Goal: Task Accomplishment & Management: Use online tool/utility

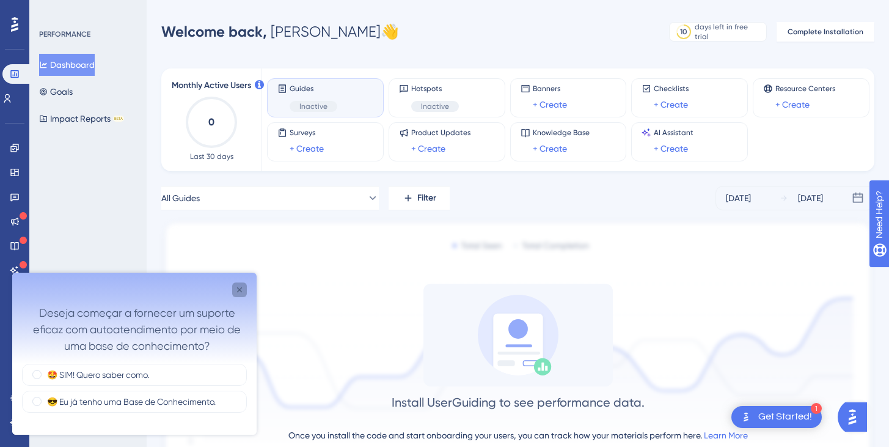
click at [243, 295] on div "Close survey" at bounding box center [239, 289] width 15 height 15
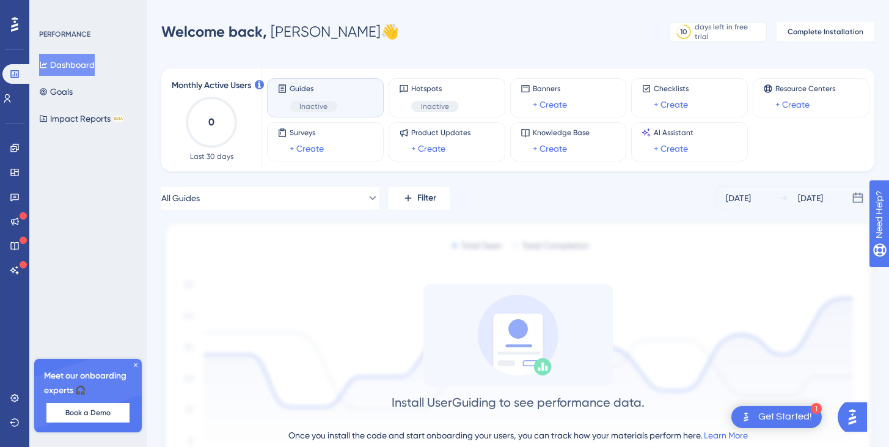
click at [136, 364] on icon at bounding box center [135, 364] width 7 height 7
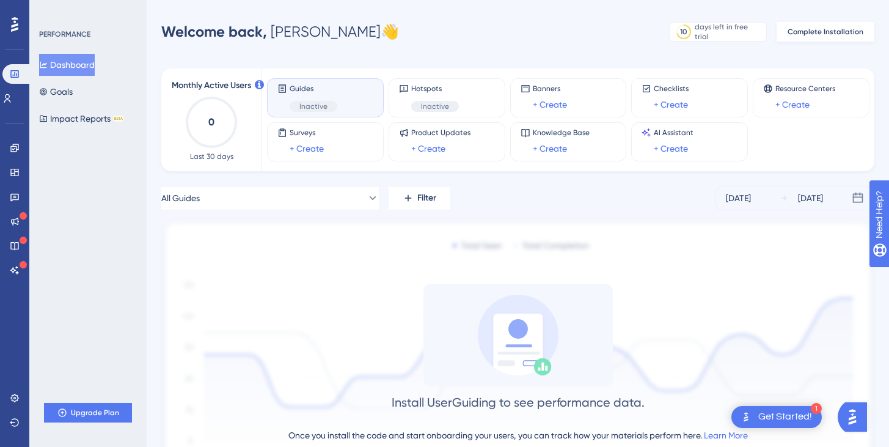
click at [802, 35] on span "Complete Installation" at bounding box center [825, 32] width 76 height 10
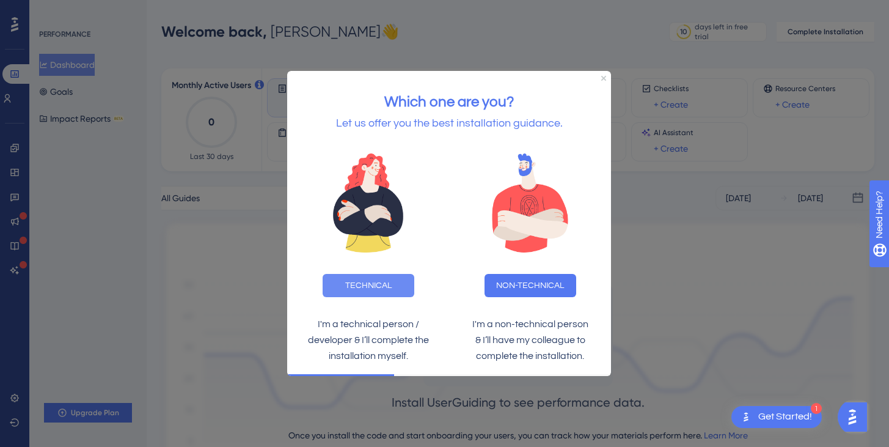
click at [389, 279] on button "TECHNICAL" at bounding box center [369, 285] width 92 height 23
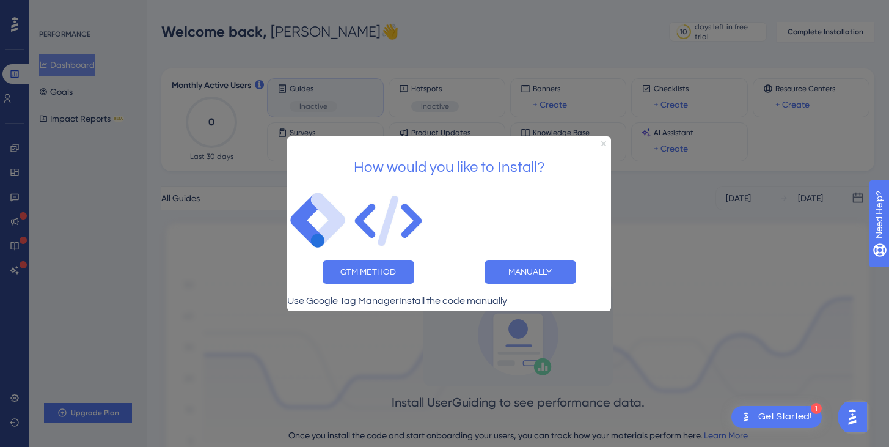
click at [604, 141] on icon "Close Preview" at bounding box center [603, 143] width 5 height 5
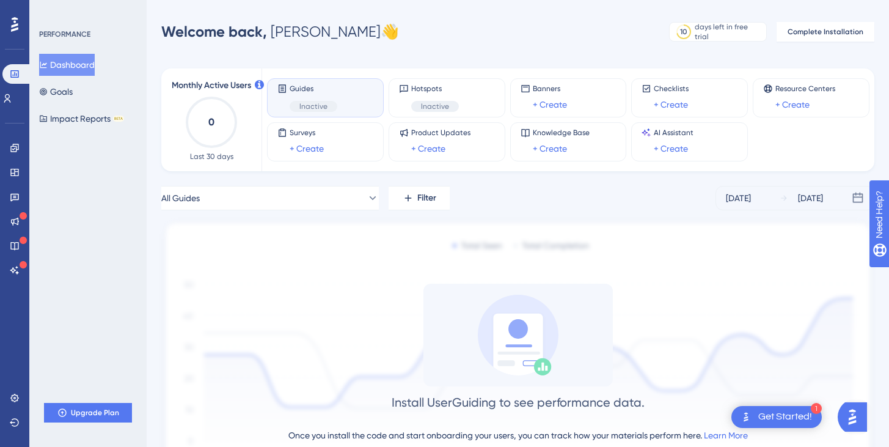
click at [789, 417] on div "Get Started!" at bounding box center [785, 416] width 54 height 13
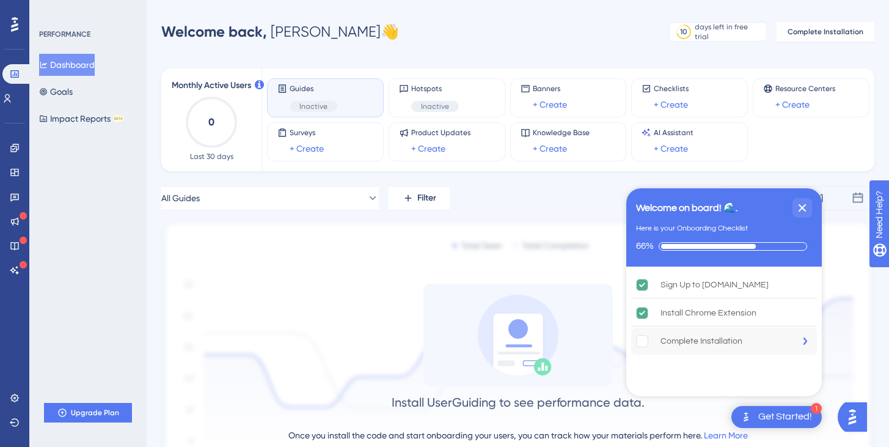
click at [729, 344] on div "Complete Installation" at bounding box center [701, 341] width 82 height 15
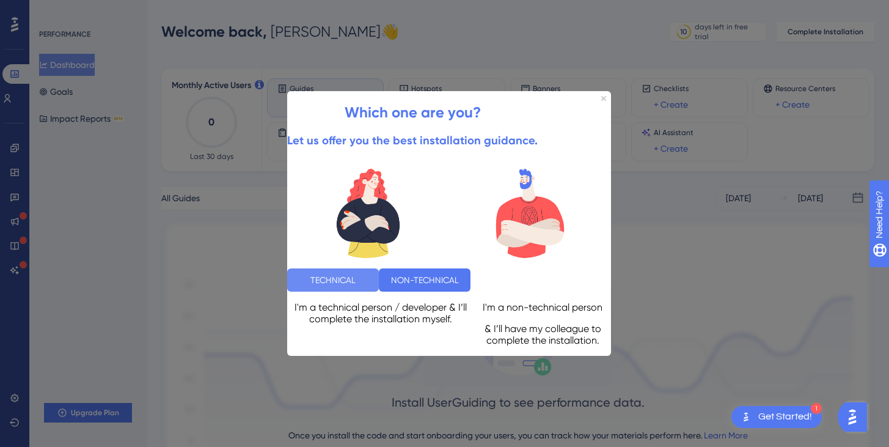
click at [362, 271] on button "TECHNICAL" at bounding box center [333, 279] width 92 height 23
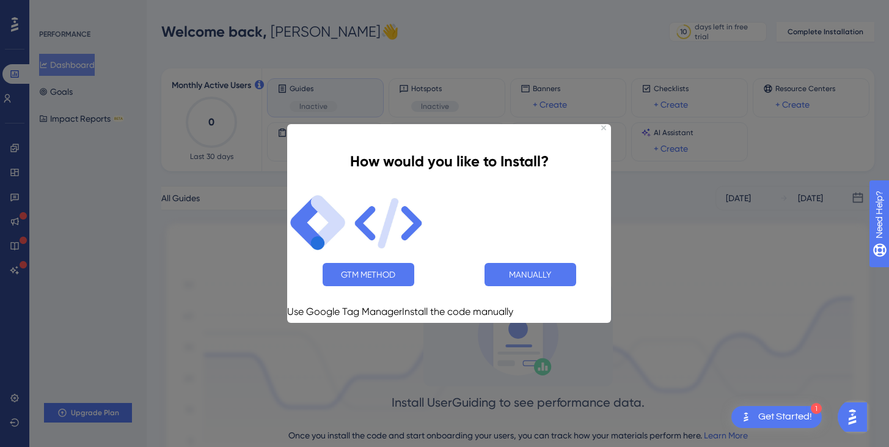
click at [362, 271] on button "GTM METHOD" at bounding box center [369, 273] width 92 height 23
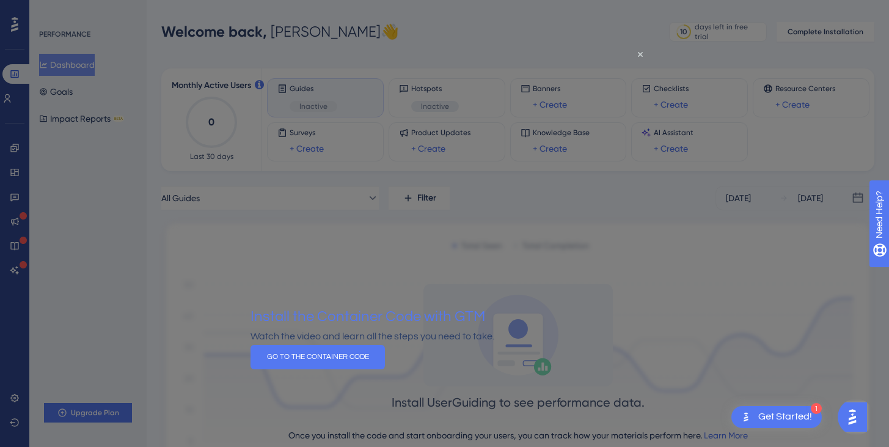
click at [161, 296] on div at bounding box center [444, 223] width 889 height 447
click at [642, 54] on icon "Close Preview" at bounding box center [640, 53] width 5 height 5
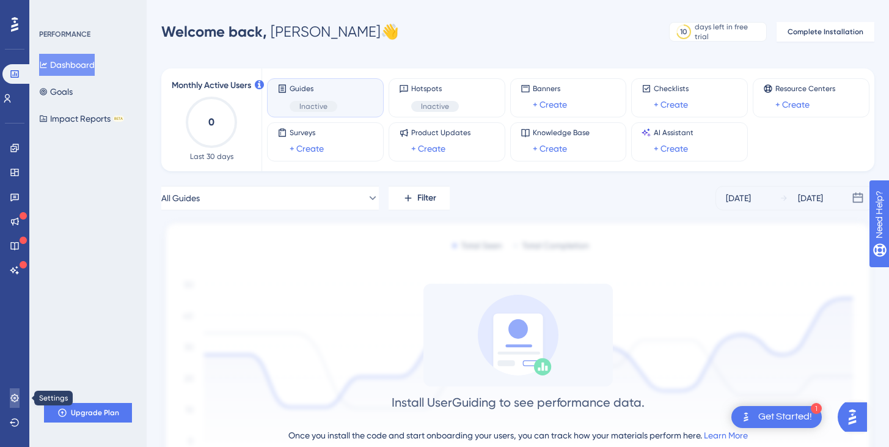
click at [12, 392] on link at bounding box center [15, 398] width 10 height 20
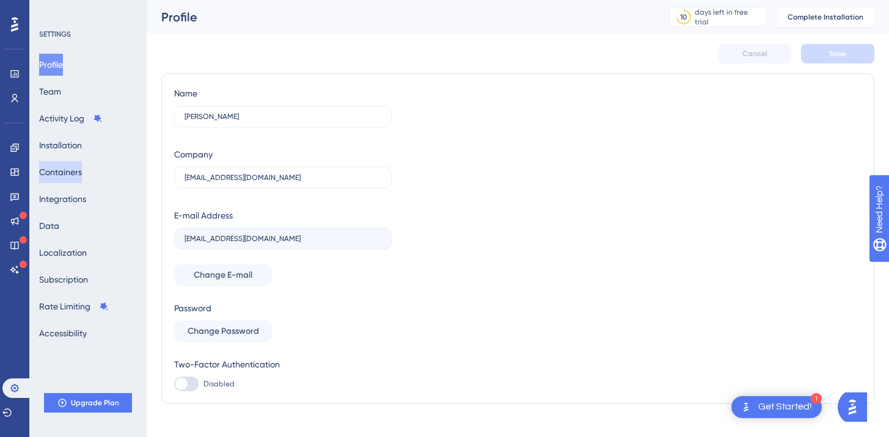
click at [72, 167] on button "Containers" at bounding box center [60, 172] width 43 height 22
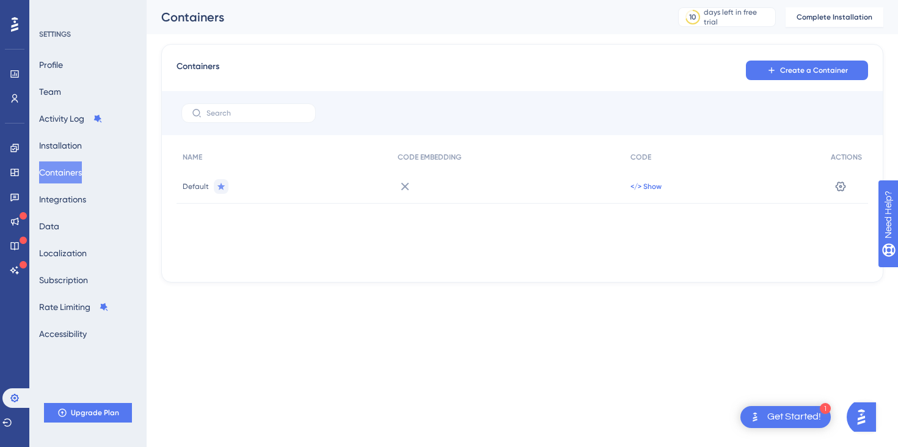
click at [649, 186] on span "</> Show" at bounding box center [645, 186] width 31 height 10
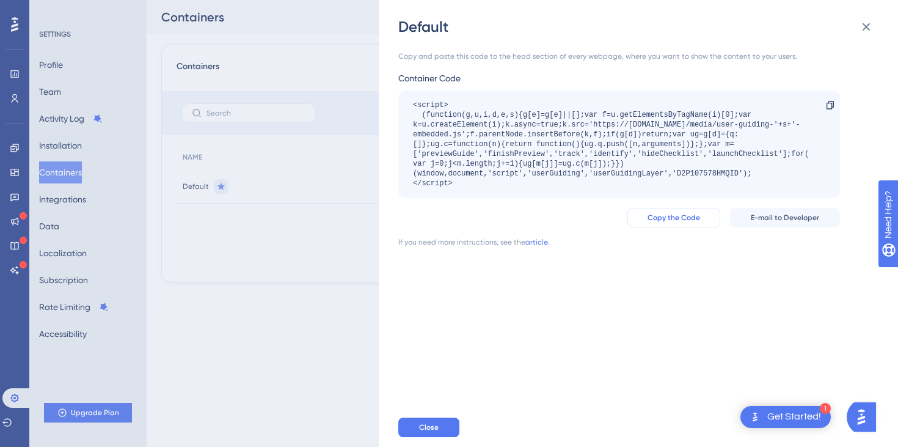
click at [673, 219] on span "Copy the Code" at bounding box center [674, 218] width 53 height 10
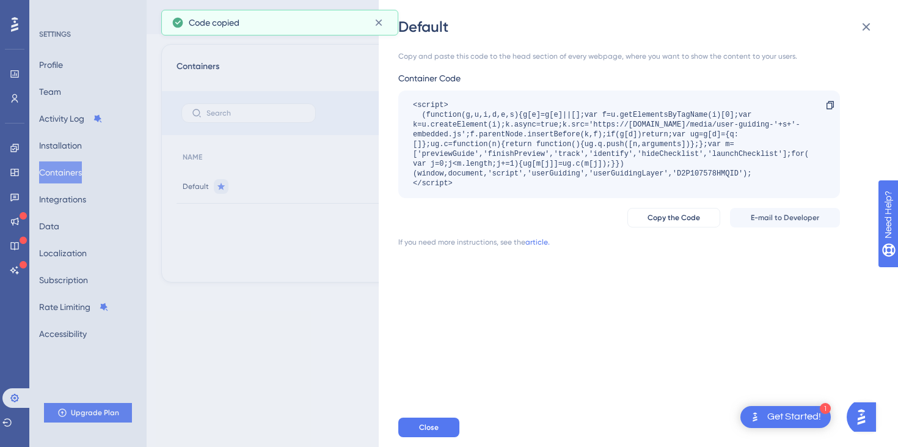
click at [342, 262] on div "Default Copy and paste this code to the head section of every webpage, where yo…" at bounding box center [449, 223] width 898 height 447
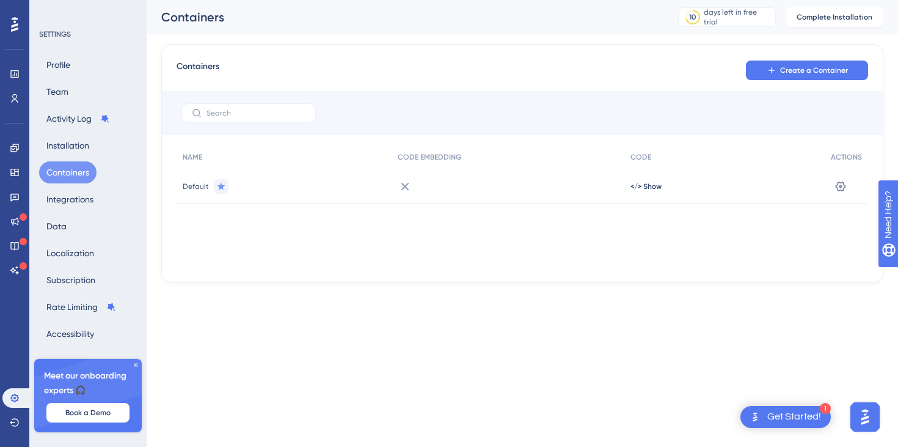
click at [772, 415] on div "Get Started!" at bounding box center [794, 416] width 54 height 13
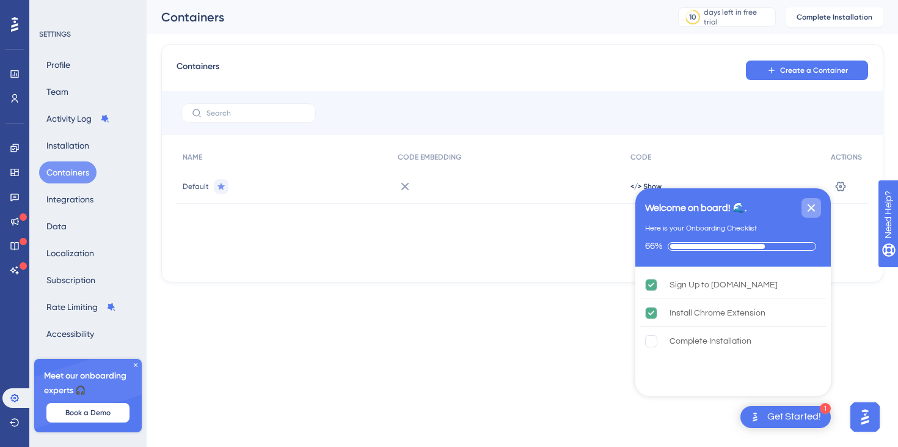
click at [817, 203] on icon "Close Checklist" at bounding box center [811, 207] width 15 height 15
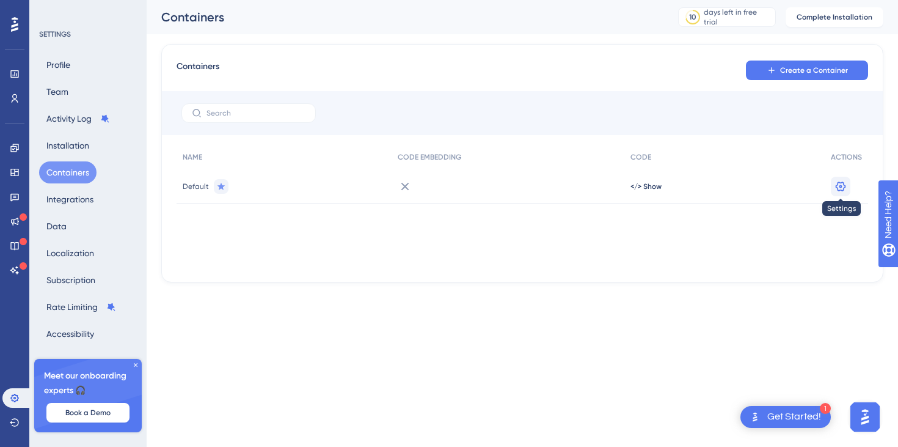
click at [837, 178] on button at bounding box center [841, 187] width 20 height 20
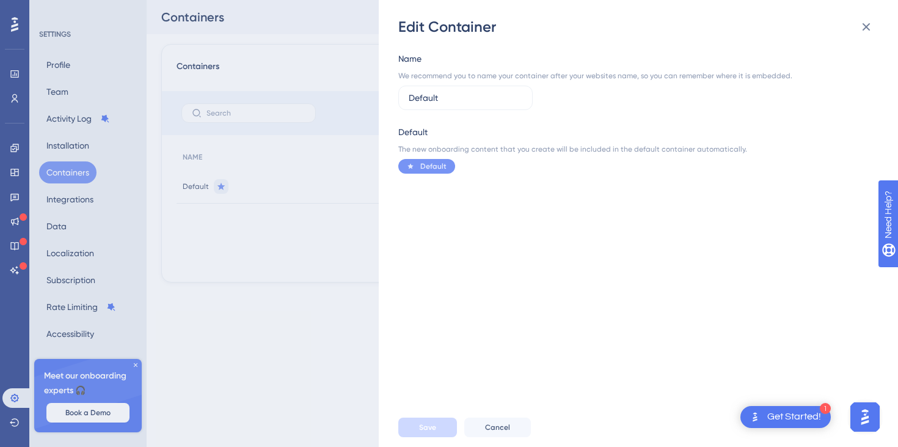
click at [433, 171] on div "Default" at bounding box center [426, 166] width 57 height 15
drag, startPoint x: 454, startPoint y: 103, endPoint x: 498, endPoint y: 112, distance: 44.9
click at [455, 103] on input "Default" at bounding box center [466, 97] width 114 height 13
click at [375, 263] on div "Edit Container Name We recommend you to name your container after your websites…" at bounding box center [449, 223] width 898 height 447
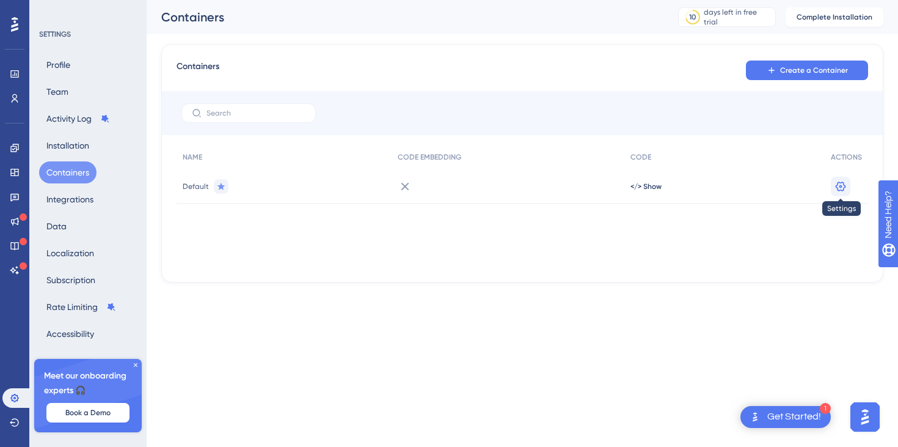
click at [844, 186] on icon at bounding box center [840, 186] width 12 height 12
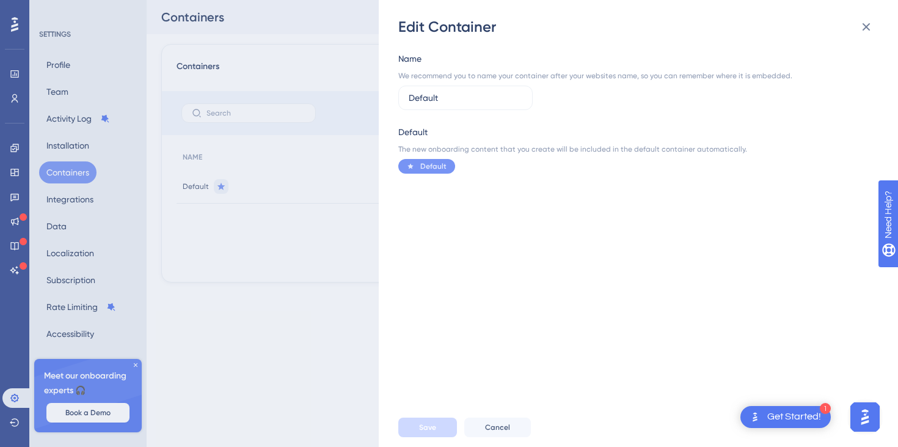
click at [281, 269] on div "Edit Container Name We recommend you to name your container after your websites…" at bounding box center [449, 223] width 898 height 447
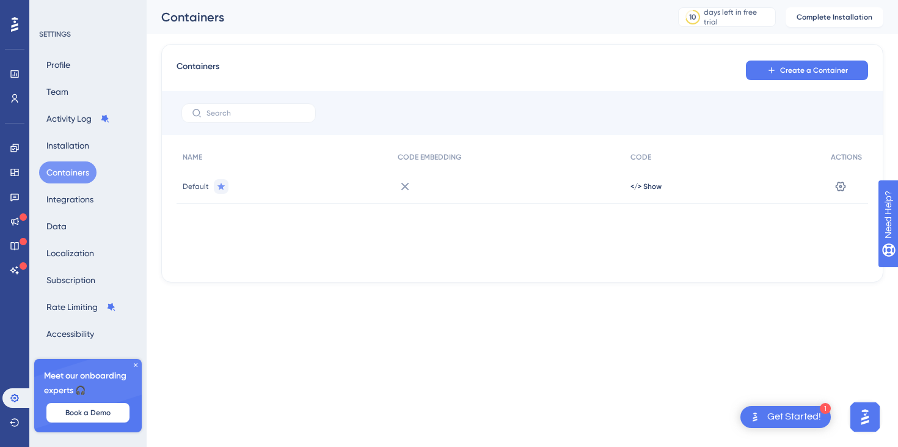
click at [134, 360] on div "Meet our onboarding experts 🎧 Book a Demo" at bounding box center [88, 395] width 108 height 73
click at [135, 365] on icon at bounding box center [136, 365] width 4 height 4
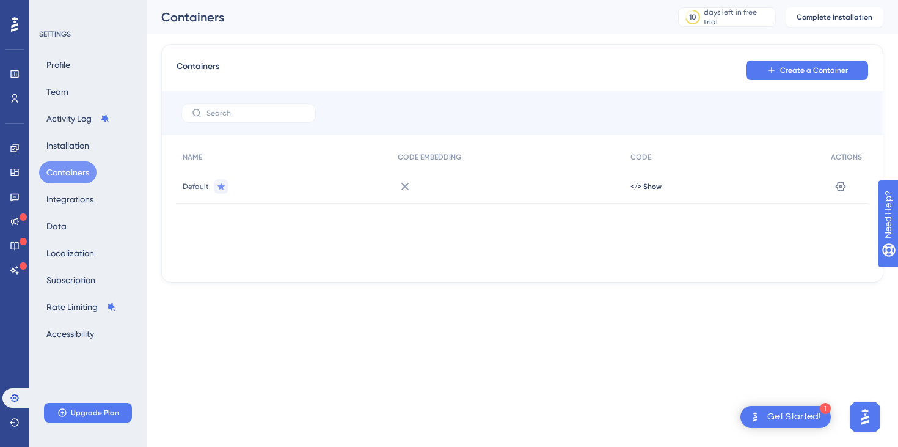
click at [823, 419] on div "1 Get Started!" at bounding box center [785, 417] width 90 height 22
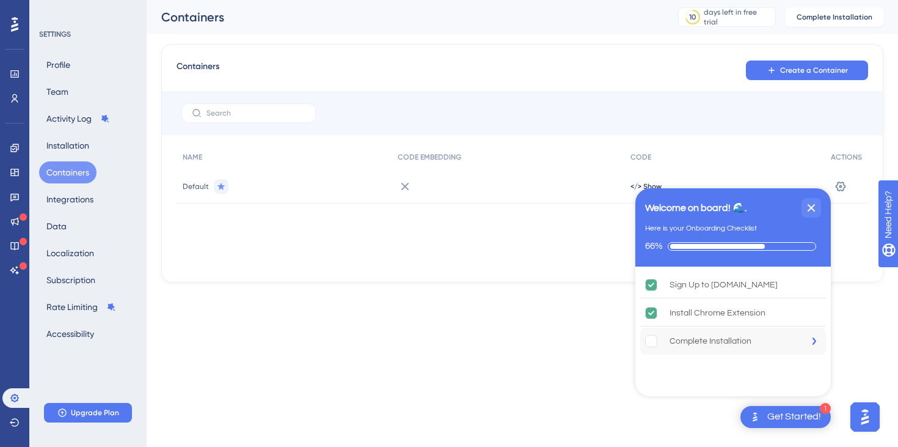
click at [659, 349] on div "Complete Installation" at bounding box center [733, 340] width 186 height 27
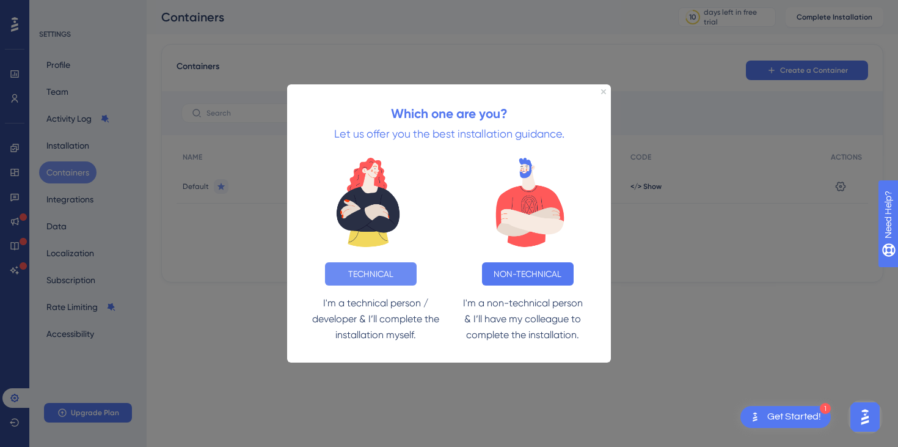
click at [376, 274] on button "TECHNICAL" at bounding box center [371, 273] width 92 height 23
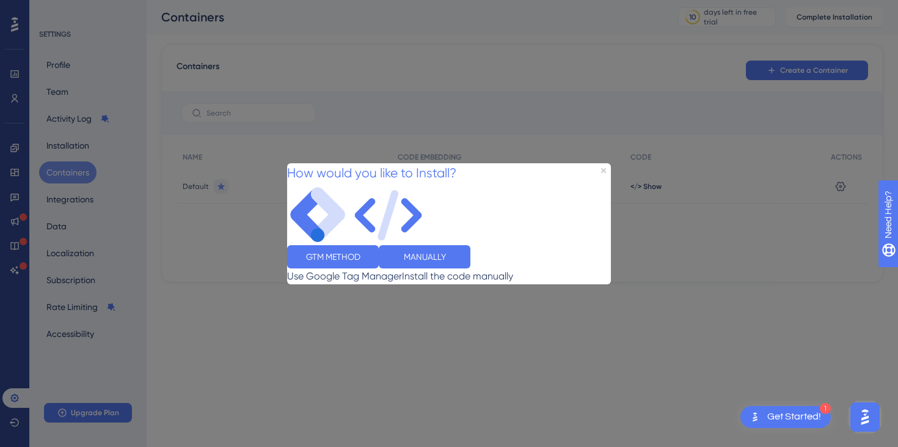
click at [470, 268] on div "MANUALLY" at bounding box center [425, 255] width 92 height 23
click at [470, 268] on button "MANUALLY" at bounding box center [425, 255] width 92 height 23
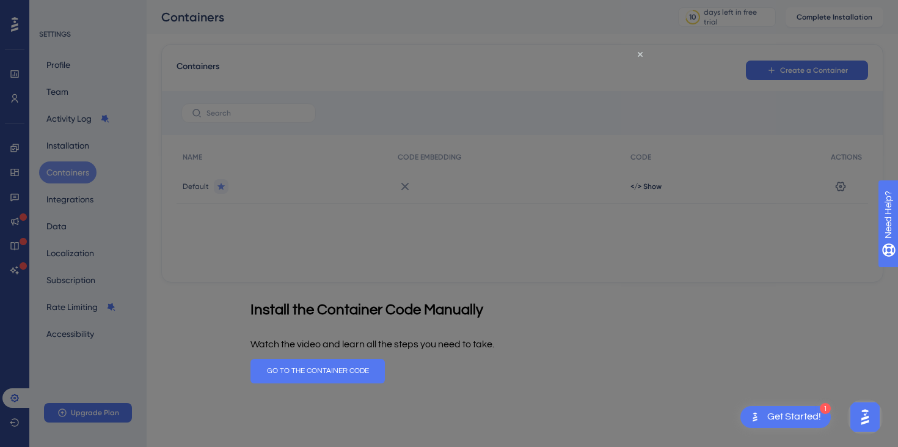
click at [774, 416] on div "Get Started!" at bounding box center [794, 416] width 54 height 13
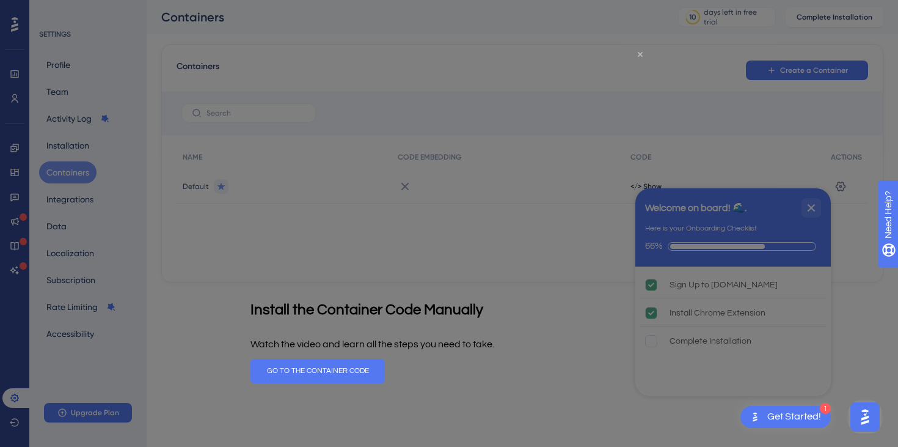
drag, startPoint x: 642, startPoint y: 56, endPoint x: 910, endPoint y: 134, distance: 279.5
click at [642, 56] on icon "Close Preview" at bounding box center [640, 53] width 5 height 5
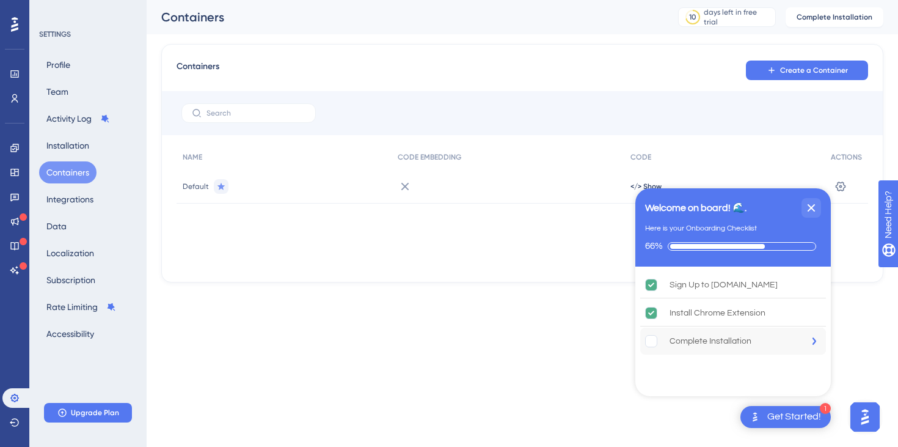
click at [733, 346] on div "Complete Installation" at bounding box center [711, 341] width 82 height 15
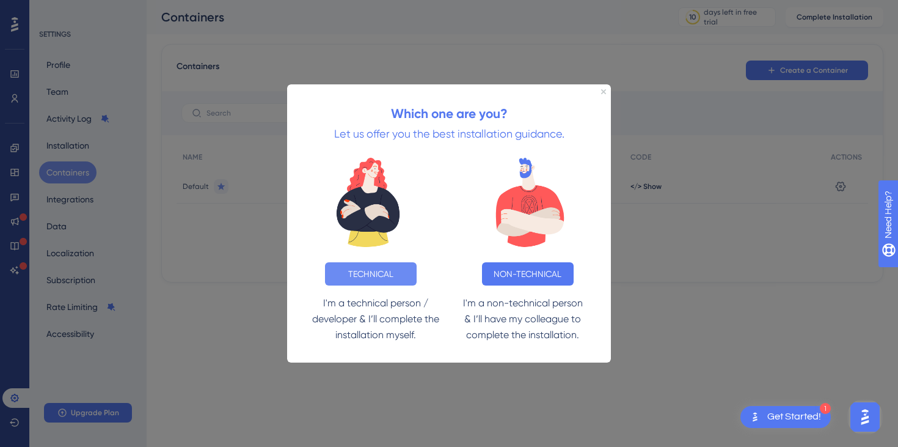
click at [356, 277] on button "TECHNICAL" at bounding box center [371, 273] width 92 height 23
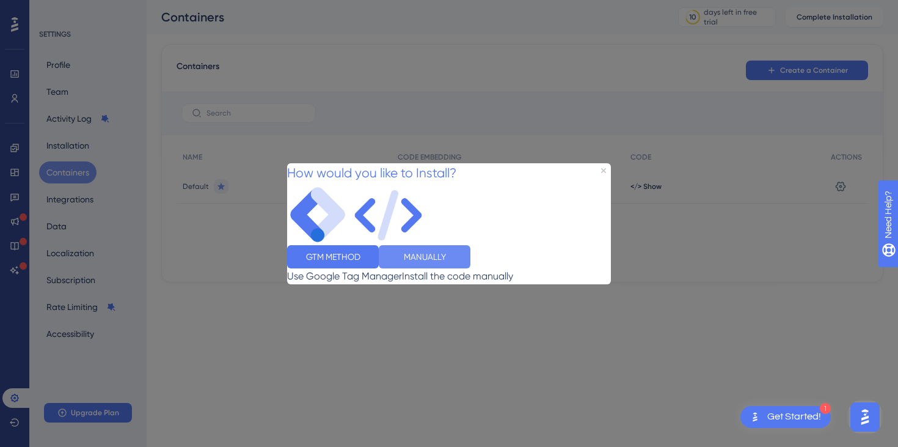
click at [470, 268] on button "MANUALLY" at bounding box center [425, 255] width 92 height 23
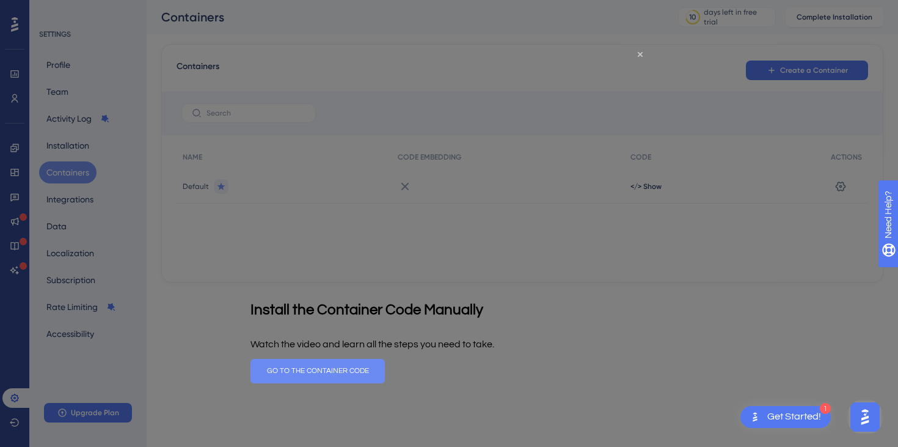
click at [385, 375] on button "GO TO THE CONTAINER CODE" at bounding box center [317, 370] width 134 height 24
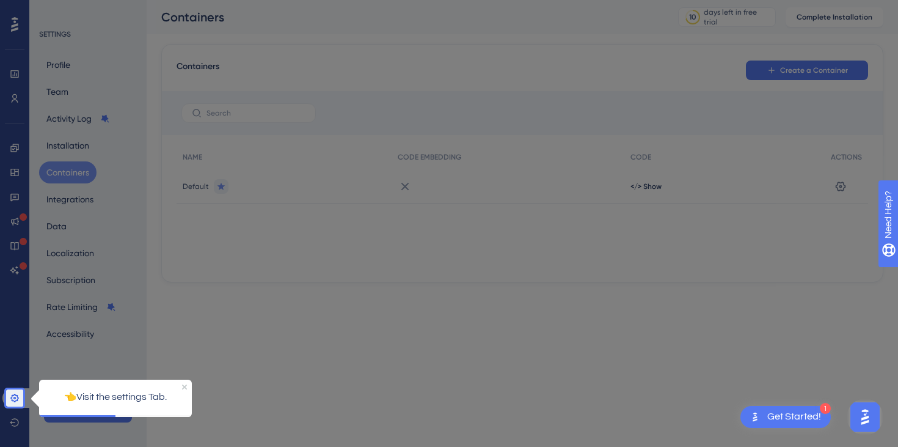
click at [119, 400] on p "👈Visit the settings Tab." at bounding box center [115, 397] width 133 height 16
click at [12, 400] on icon at bounding box center [14, 397] width 8 height 8
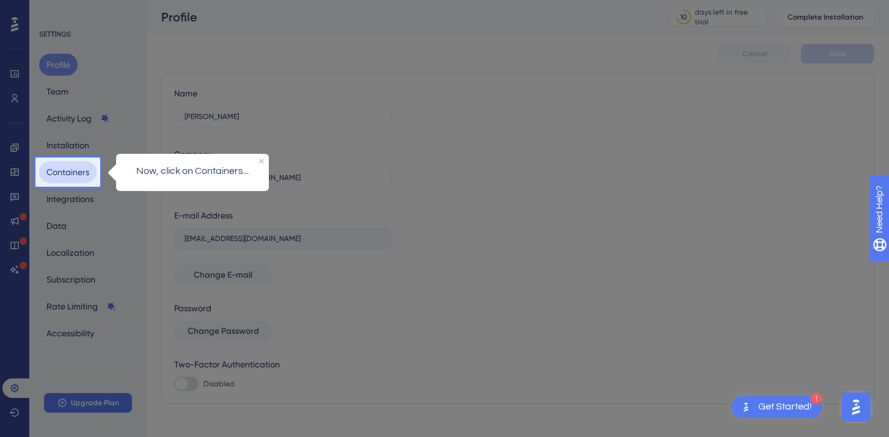
click at [75, 173] on button "Containers" at bounding box center [67, 172] width 57 height 22
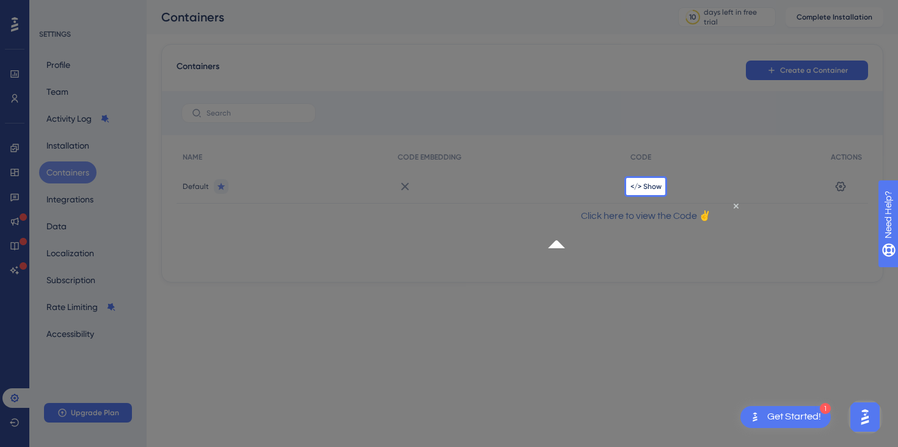
click at [655, 224] on p "Click here to view the Code ✌" at bounding box center [645, 216] width 176 height 16
click at [699, 224] on p "Click here to view the Code ✌" at bounding box center [645, 216] width 176 height 16
click at [652, 188] on span "</> Show" at bounding box center [645, 186] width 31 height 10
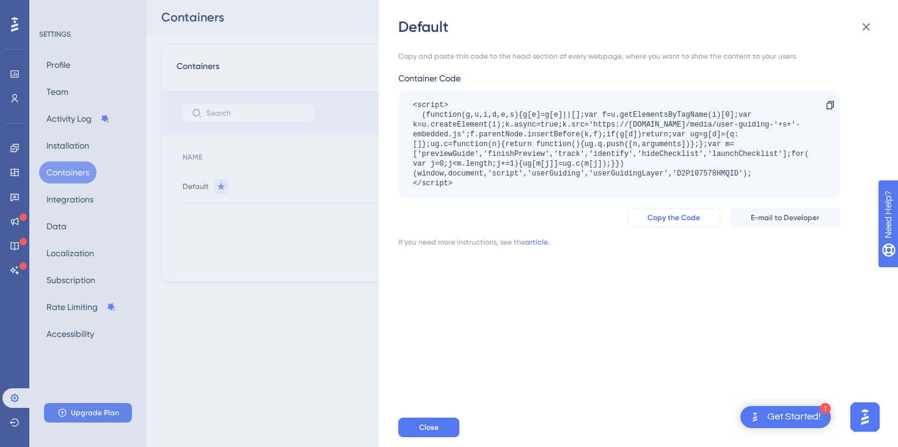
click at [686, 225] on button "Copy the Code" at bounding box center [673, 218] width 93 height 20
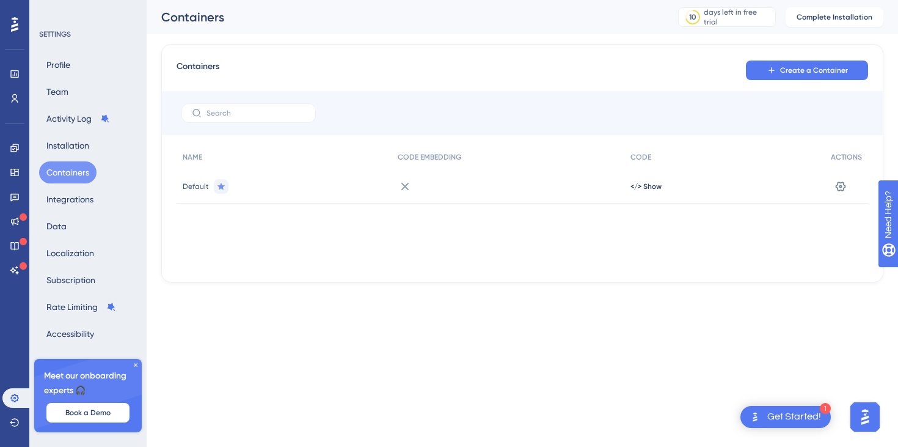
click at [789, 418] on div "Get Started!" at bounding box center [794, 416] width 54 height 13
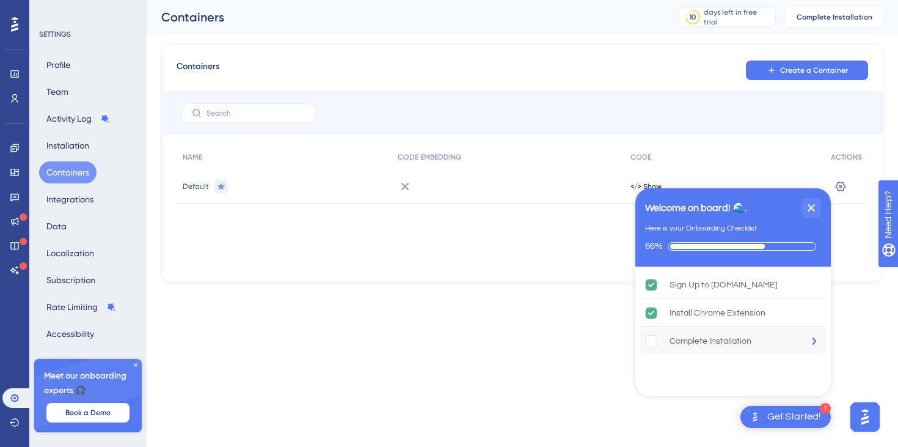
click at [701, 336] on div "Complete Installation" at bounding box center [711, 341] width 82 height 15
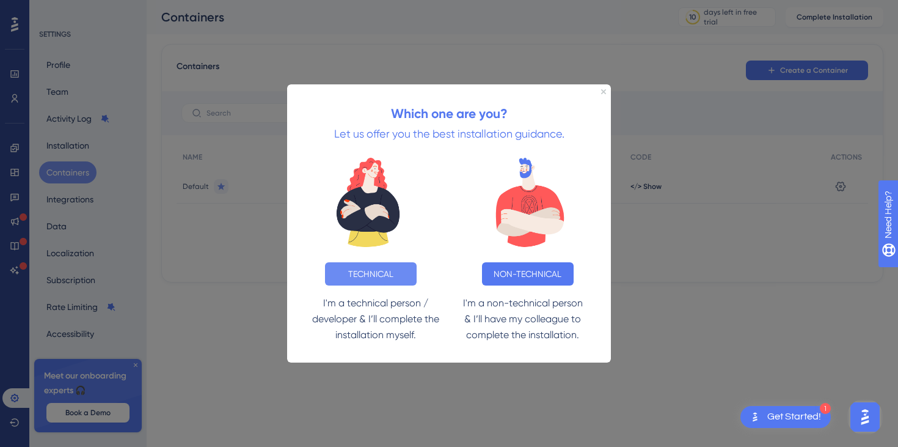
click at [375, 270] on button "TECHNICAL" at bounding box center [371, 273] width 92 height 23
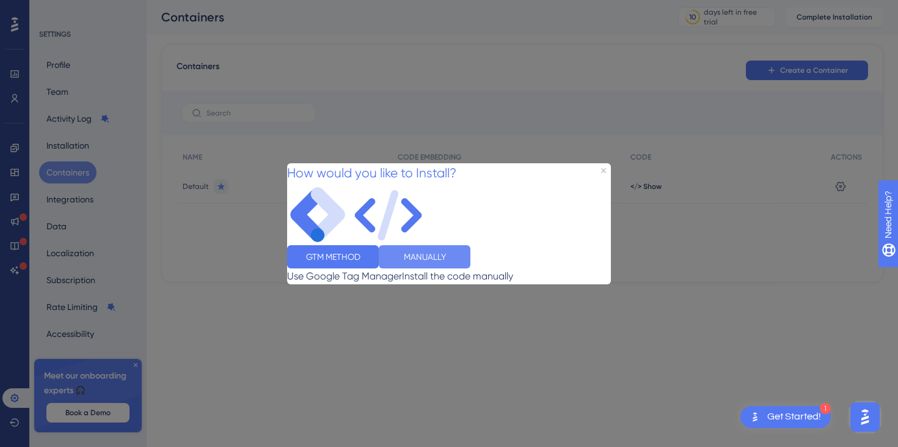
click at [470, 266] on button "MANUALLY" at bounding box center [425, 255] width 92 height 23
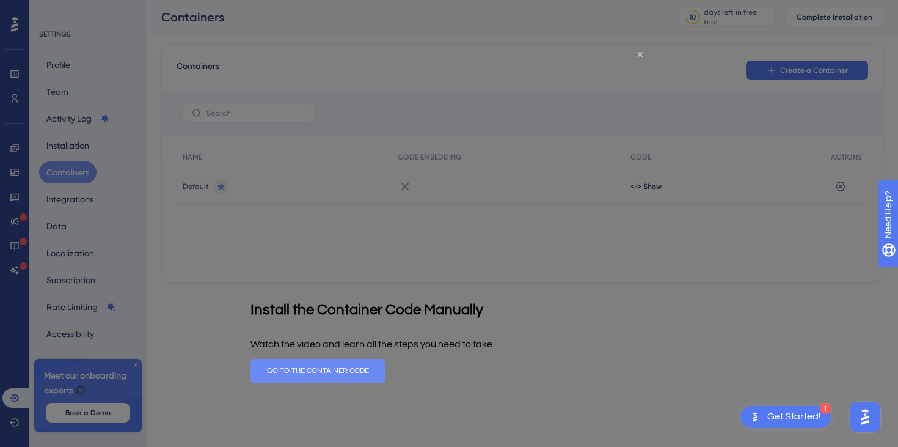
click at [385, 373] on button "GO TO THE CONTAINER CODE" at bounding box center [317, 370] width 134 height 24
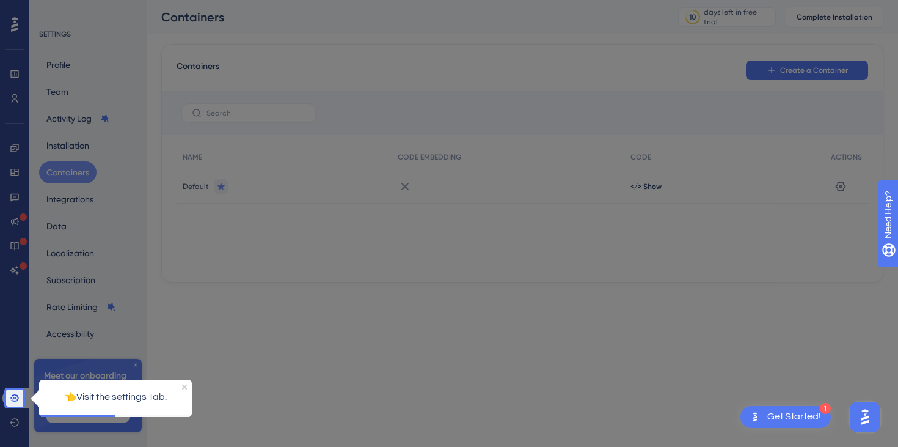
click at [78, 391] on p "👈Visit the settings Tab." at bounding box center [115, 397] width 133 height 16
drag, startPoint x: 79, startPoint y: 397, endPoint x: 37, endPoint y: 398, distance: 41.6
click at [79, 397] on p "👈Visit the settings Tab." at bounding box center [115, 397] width 133 height 16
click at [10, 399] on icon at bounding box center [15, 398] width 10 height 10
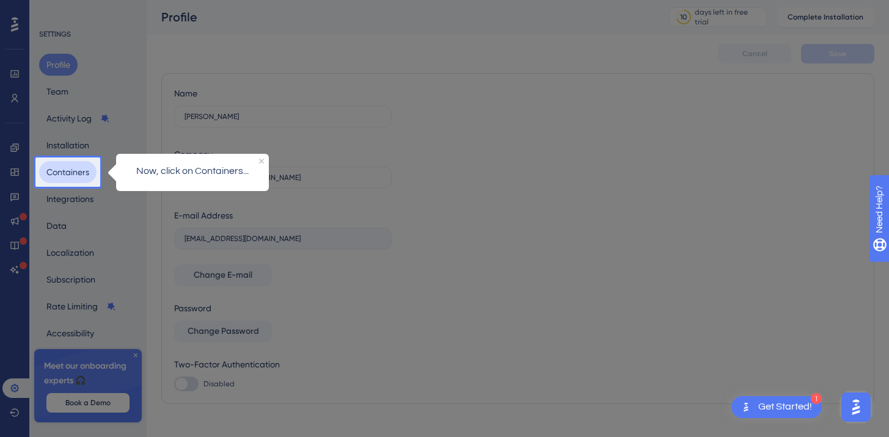
drag, startPoint x: 53, startPoint y: 171, endPoint x: 149, endPoint y: 198, distance: 100.2
click at [53, 171] on button "Containers" at bounding box center [67, 172] width 57 height 22
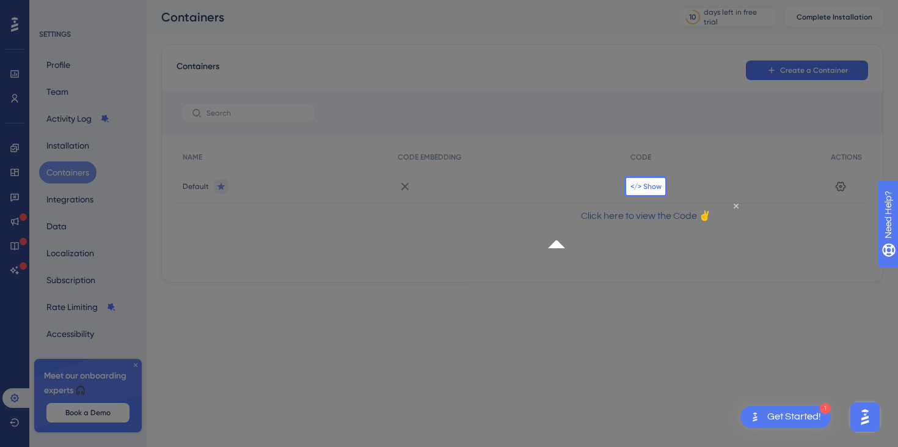
click at [629, 180] on div "</> Show" at bounding box center [724, 186] width 200 height 34
click at [637, 186] on span "</> Show" at bounding box center [645, 186] width 31 height 10
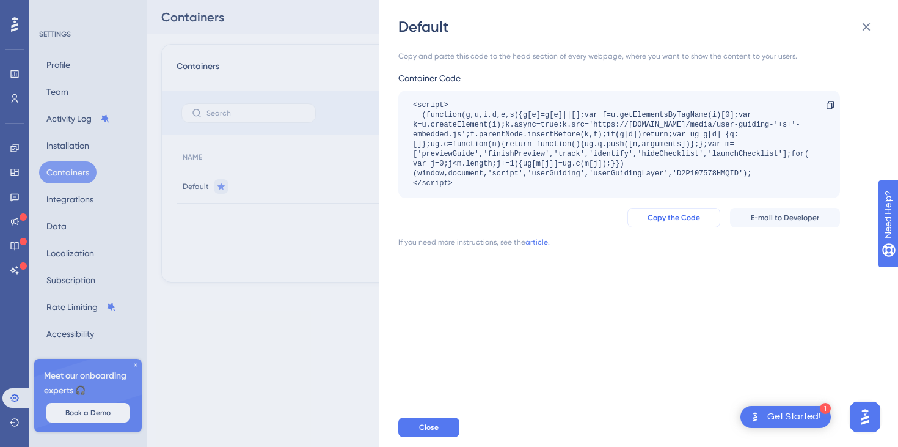
click at [679, 210] on button "Copy the Code" at bounding box center [673, 218] width 93 height 20
click at [869, 31] on icon at bounding box center [866, 27] width 15 height 15
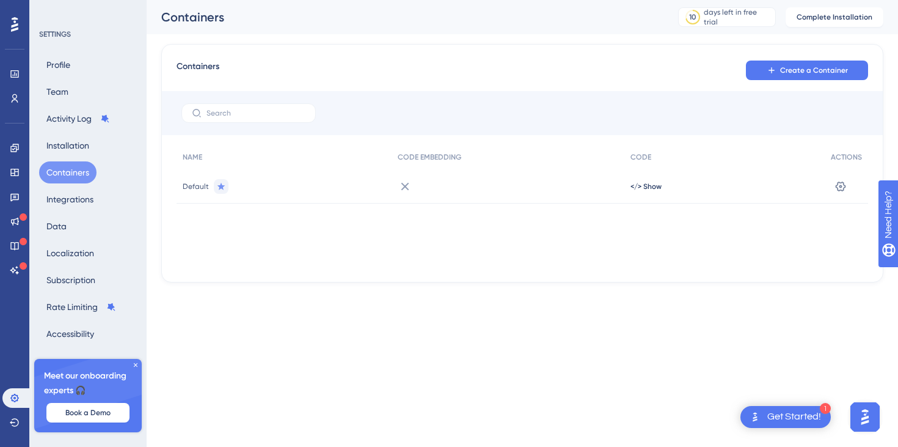
click at [135, 367] on icon at bounding box center [135, 364] width 7 height 7
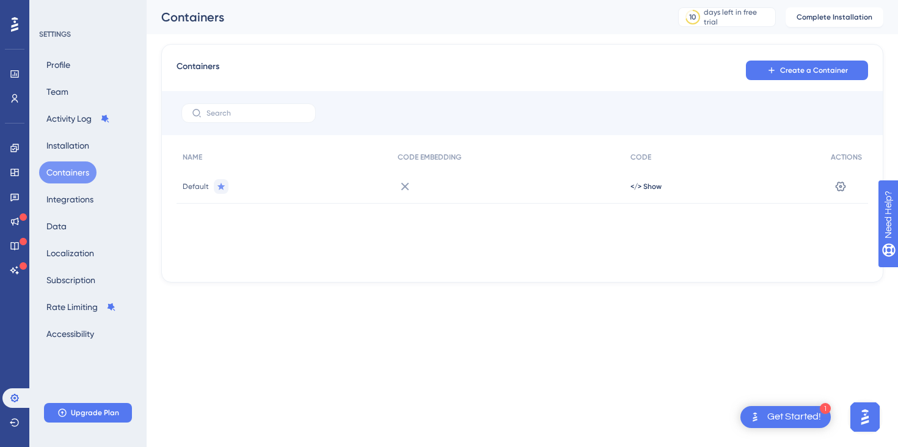
click at [337, 309] on html "1 Get Started! Performance Users Engagement Widgets Feedback Product Updates Kn…" at bounding box center [449, 160] width 898 height 321
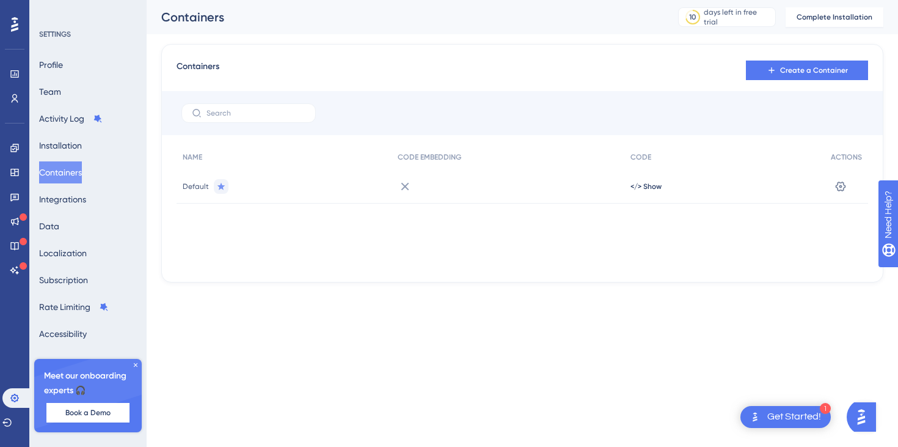
click at [798, 424] on div "1 Get Started!" at bounding box center [785, 417] width 90 height 22
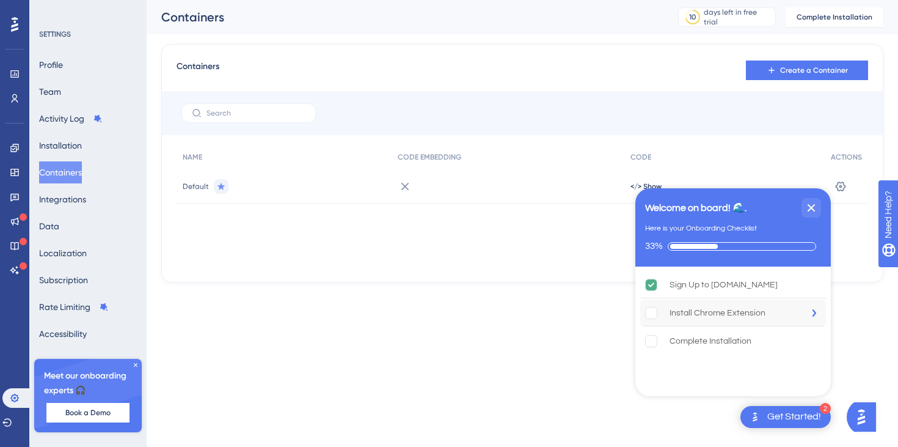
click at [715, 315] on div "Install Chrome Extension" at bounding box center [718, 312] width 96 height 15
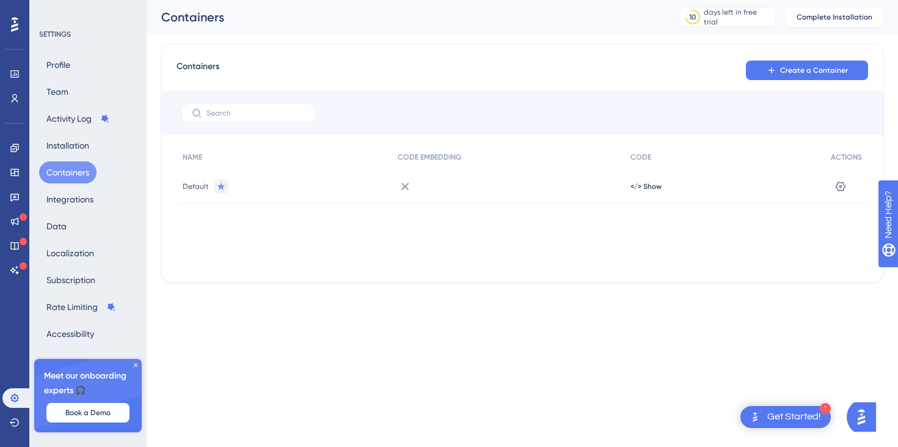
click at [800, 422] on div "Get Started!" at bounding box center [794, 416] width 54 height 13
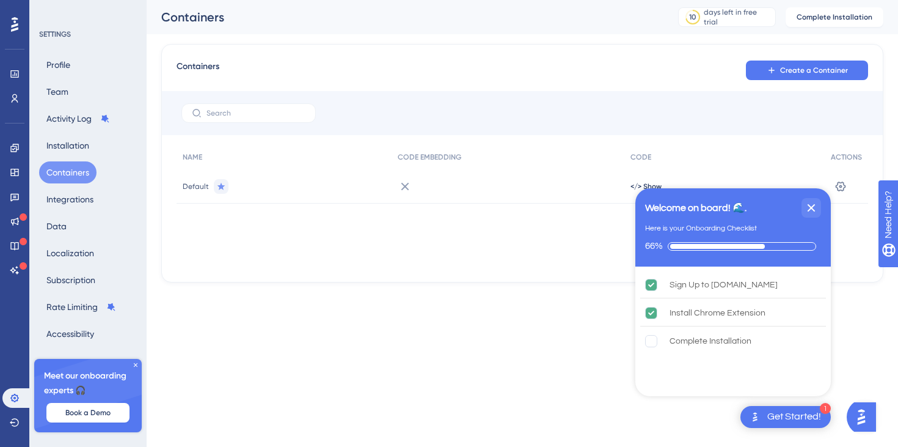
click at [132, 367] on icon at bounding box center [135, 364] width 7 height 7
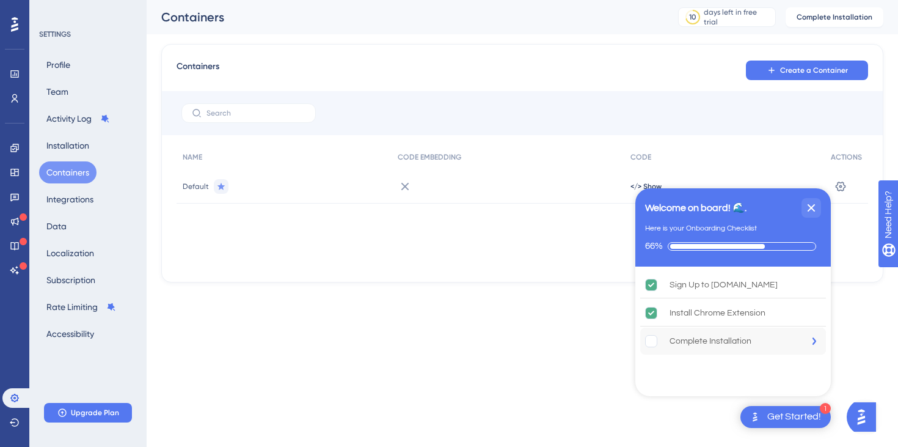
click at [717, 348] on div "Complete Installation" at bounding box center [711, 341] width 82 height 15
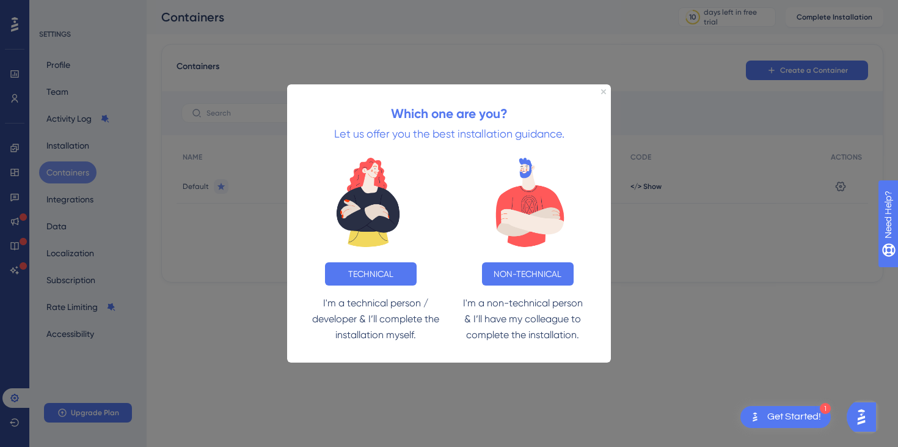
click at [597, 90] on div "Which one are you? Let us offer you the best installation guidance." at bounding box center [449, 115] width 324 height 63
click at [603, 93] on icon "Close Preview" at bounding box center [603, 91] width 5 height 5
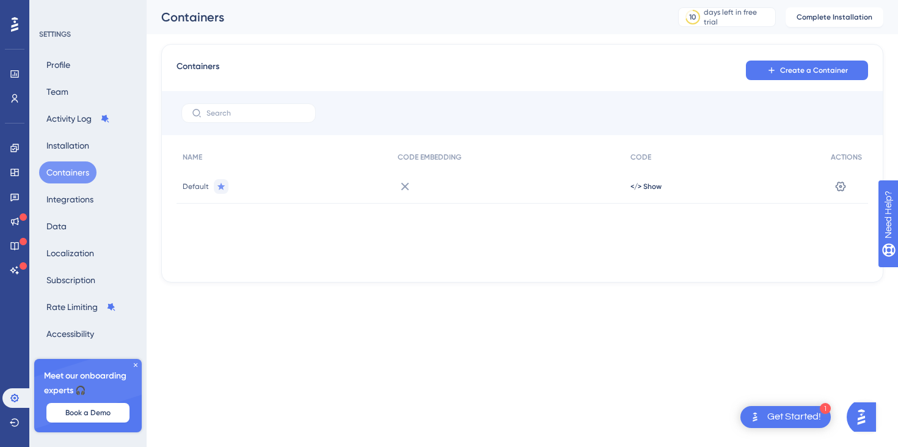
click at [809, 418] on div "Get Started!" at bounding box center [794, 416] width 54 height 13
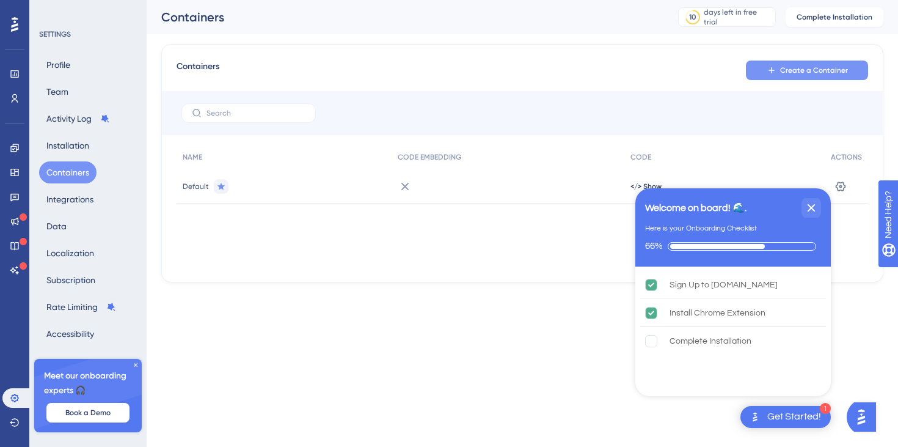
click at [815, 62] on button "Create a Container" at bounding box center [807, 70] width 122 height 20
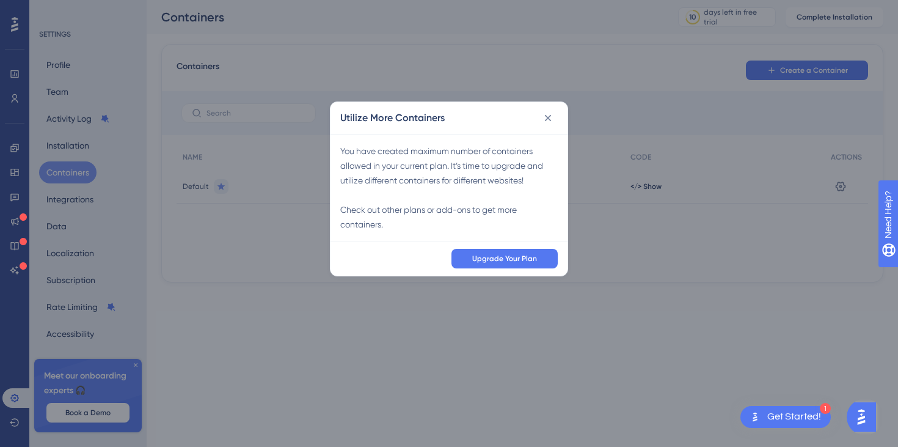
click at [698, 97] on div "Utilize More Containers You have created maximum number of containers allowed i…" at bounding box center [449, 223] width 898 height 447
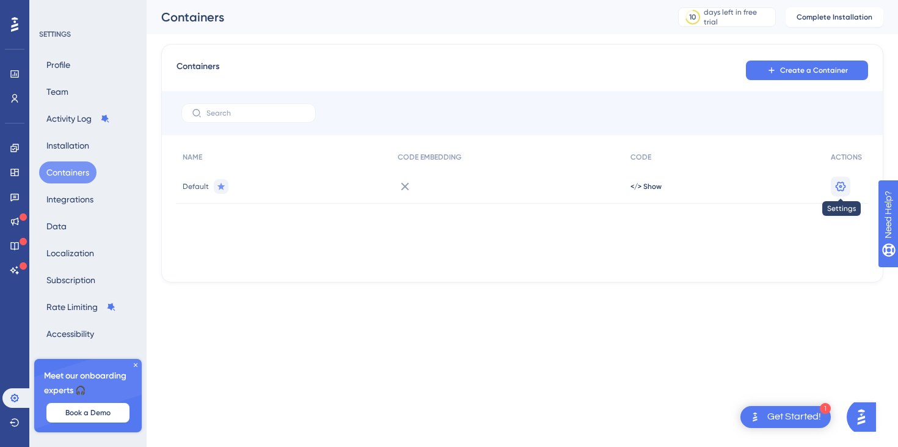
click at [837, 193] on button at bounding box center [841, 187] width 20 height 20
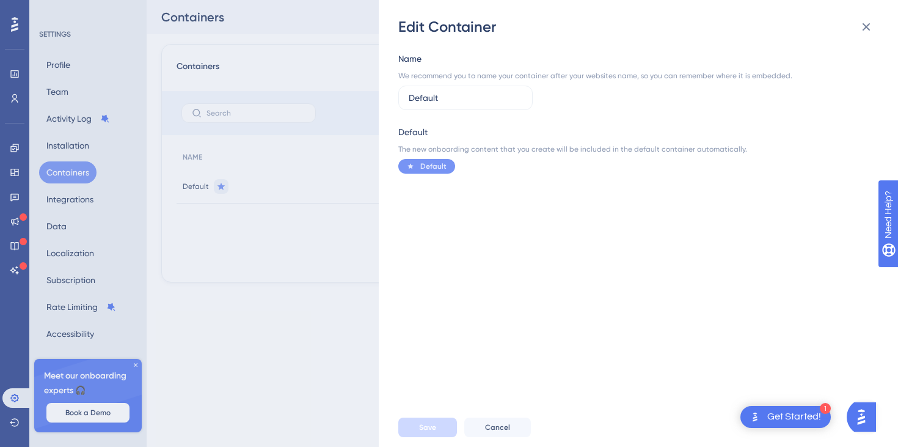
click at [316, 284] on div "Edit Container Name We recommend you to name your container after your websites…" at bounding box center [449, 223] width 898 height 447
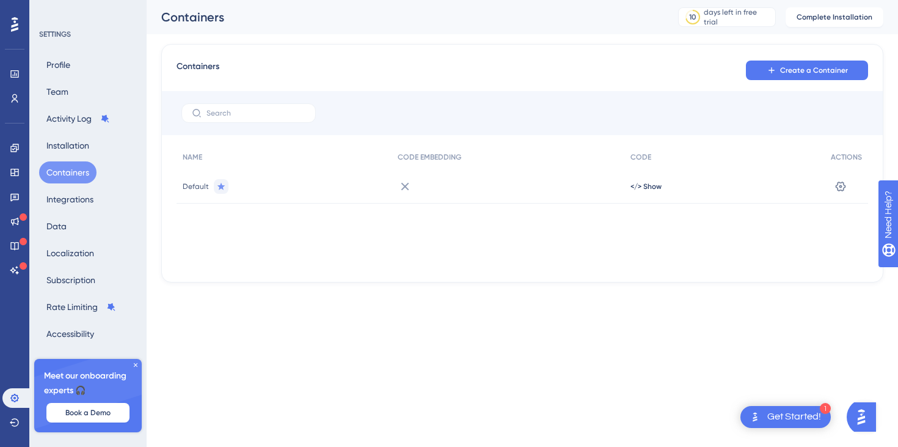
click at [398, 190] on icon at bounding box center [405, 186] width 15 height 15
click at [404, 188] on icon at bounding box center [405, 186] width 15 height 15
click at [631, 185] on span "</> Show" at bounding box center [645, 186] width 31 height 10
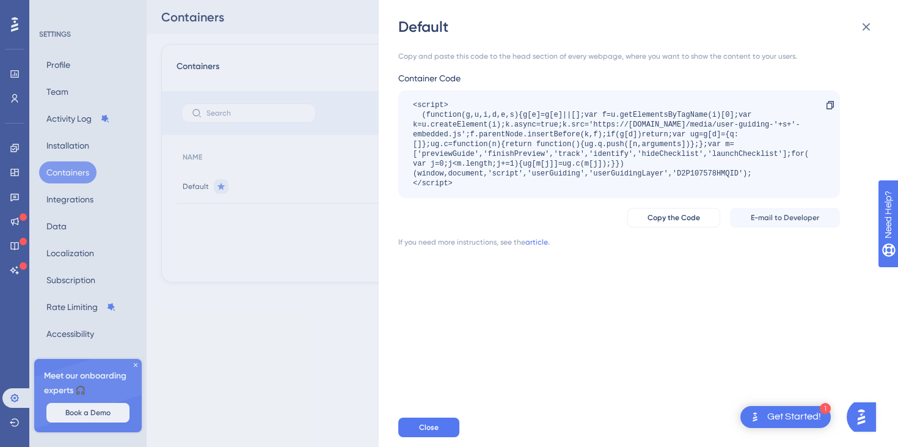
click at [292, 259] on div "Default Copy and paste this code to the head section of every webpage, where yo…" at bounding box center [449, 223] width 898 height 447
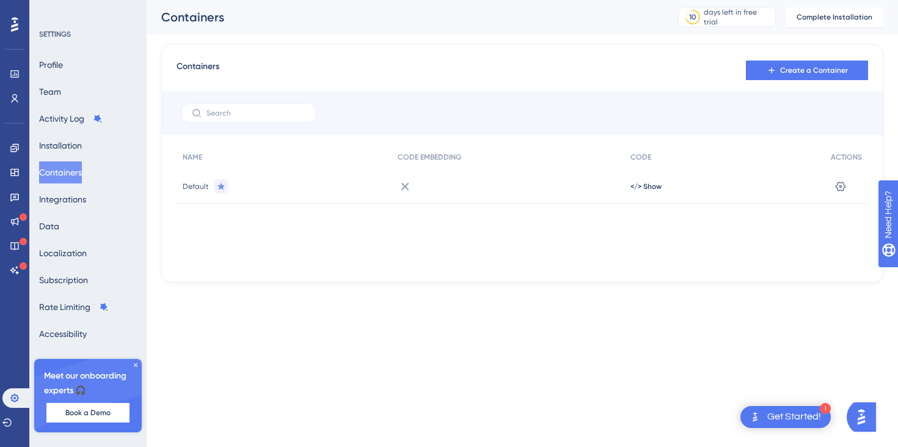
click at [398, 187] on icon at bounding box center [405, 186] width 15 height 15
click at [672, 188] on div "</> Show" at bounding box center [724, 186] width 200 height 34
click at [638, 188] on span "</> Show" at bounding box center [645, 186] width 31 height 10
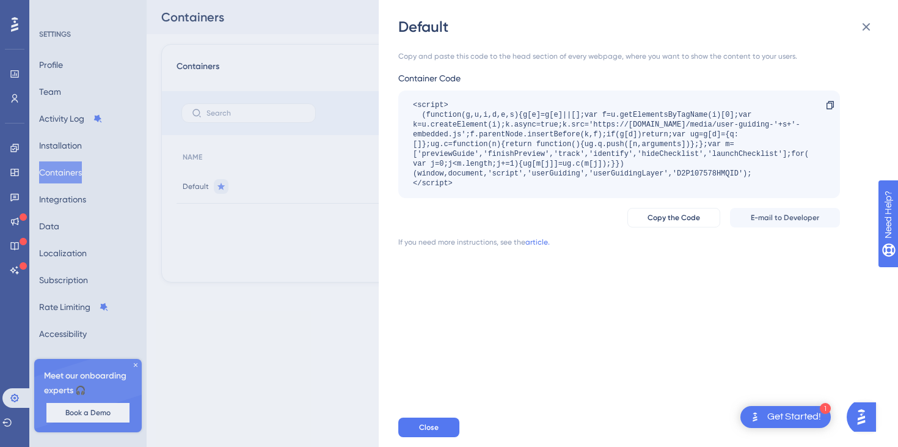
click at [638, 188] on div "<script> (function(g,u,i,d,e,s){g[e]=g[e]||[];var f=u.getElementsByTagName(i)[0…" at bounding box center [613, 144] width 400 height 88
drag, startPoint x: 615, startPoint y: 191, endPoint x: 403, endPoint y: 101, distance: 230.2
click at [403, 101] on div "<script> (function(g,u,i,d,e,s){g[e]=g[e]||[];var f=u.getElementsByTagName(i)[0…" at bounding box center [619, 144] width 442 height 108
click at [657, 220] on span "Copy the Code" at bounding box center [674, 218] width 53 height 10
copy div "<script> (function(g,u,i,d,e,s){g[e]=g[e]||[];var f=u.getElementsByTagName(i)[0…"
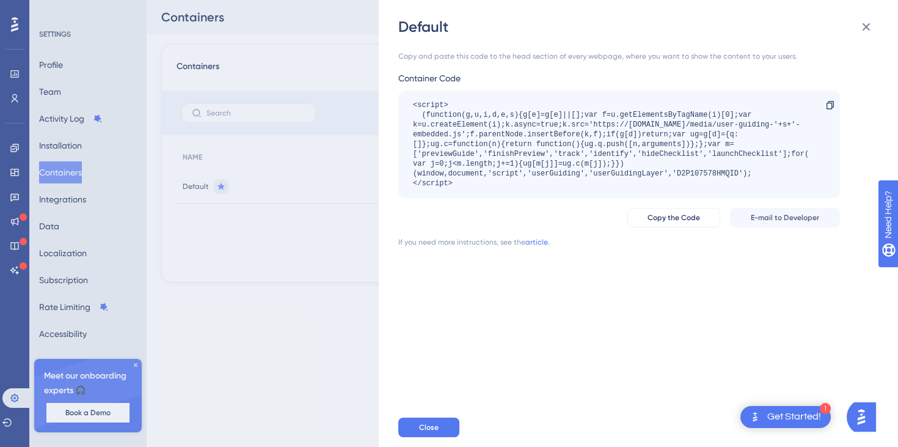
click at [345, 221] on div "Default Copy and paste this code to the head section of every webpage, where yo…" at bounding box center [449, 223] width 898 height 447
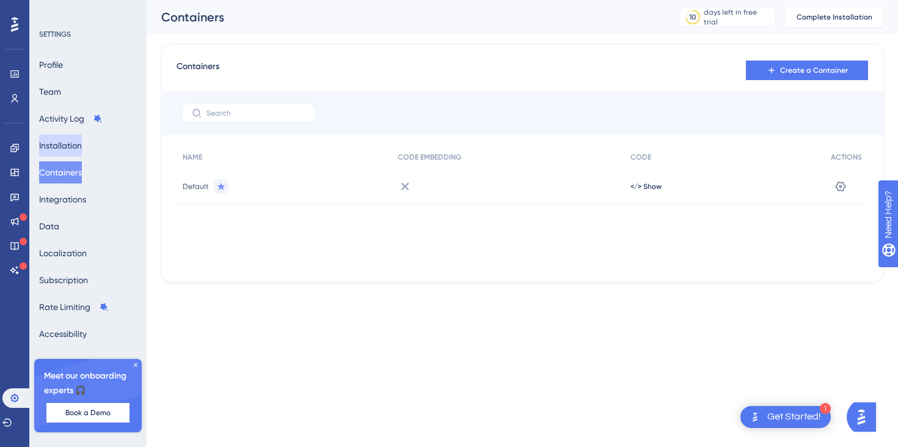
click at [76, 142] on button "Installation" at bounding box center [60, 145] width 43 height 22
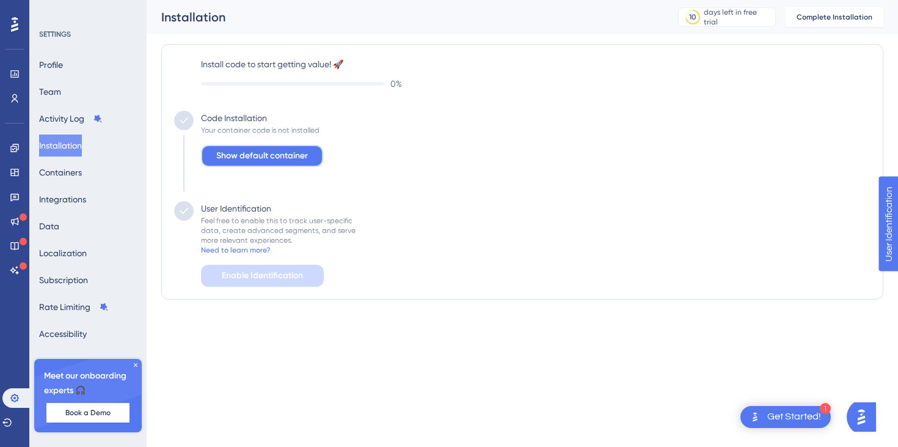
click at [259, 165] on button "Show default container" at bounding box center [262, 156] width 122 height 22
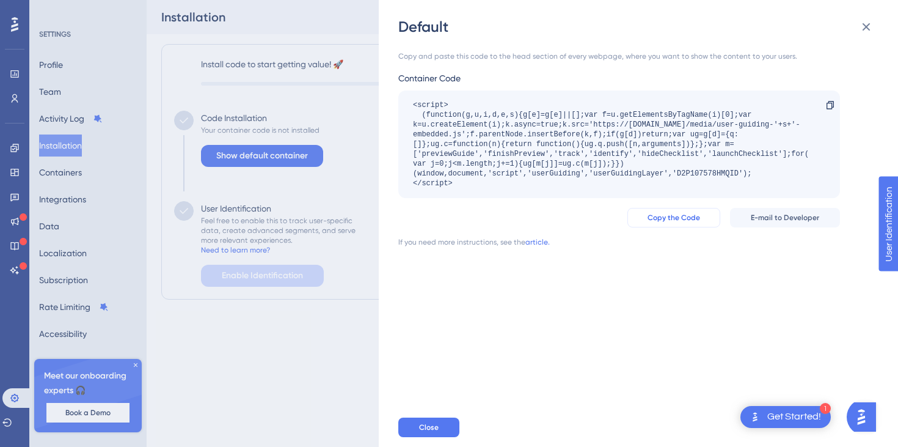
click at [660, 212] on button "Copy the Code" at bounding box center [673, 218] width 93 height 20
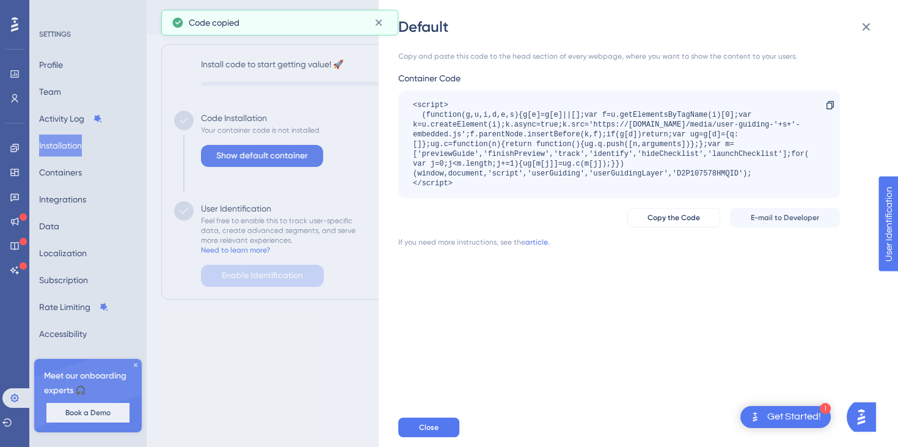
click at [276, 341] on div "Default Copy and paste this code to the head section of every webpage, where yo…" at bounding box center [449, 223] width 898 height 447
